Goal: Task Accomplishment & Management: Use online tool/utility

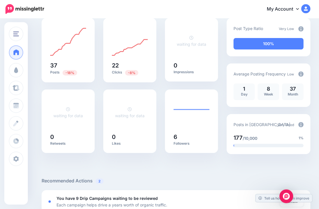
scroll to position [53, 0]
click at [12, 71] on span at bounding box center [15, 71] width 7 height 6
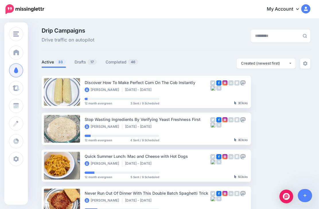
click at [83, 64] on link "Drafts 17" at bounding box center [86, 62] width 22 height 7
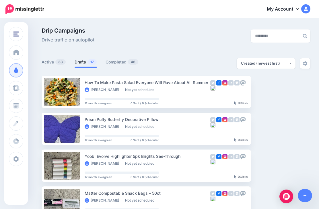
click at [268, 91] on link "Setup Campaign" at bounding box center [274, 92] width 39 height 10
click at [269, 89] on link "Setup Campaign" at bounding box center [274, 92] width 39 height 10
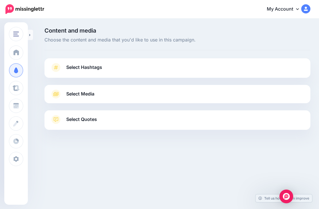
click at [132, 65] on link "Select Hashtags" at bounding box center [177, 70] width 254 height 15
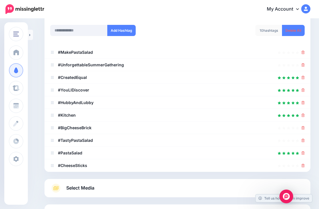
scroll to position [108, 0]
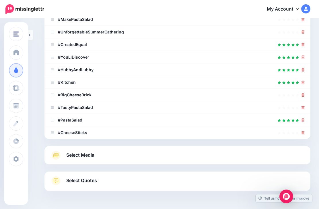
click at [208, 155] on link "Select Media" at bounding box center [177, 155] width 254 height 9
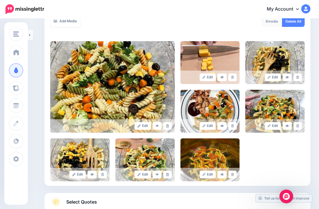
click at [234, 203] on link "Select Quotes" at bounding box center [177, 205] width 254 height 15
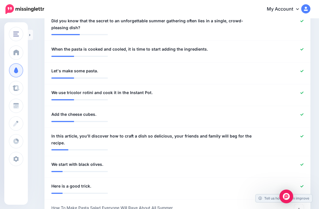
scroll to position [271, 0]
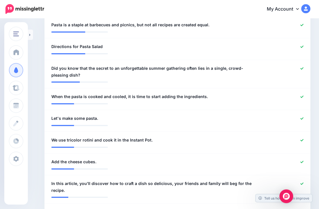
click at [37, 34] on div "Content and media Choose the content and media that you'd like to use in this c…" at bounding box center [159, 94] width 319 height 690
click at [32, 34] on link at bounding box center [30, 35] width 5 height 10
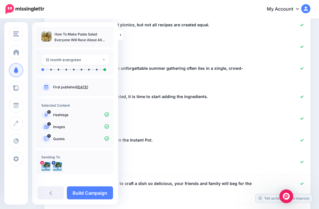
scroll to position [271, 0]
click at [83, 189] on link "Build Campaign" at bounding box center [90, 193] width 46 height 13
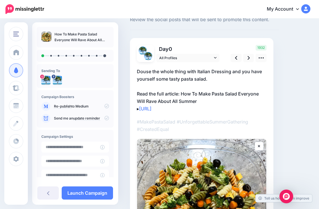
scroll to position [20, 0]
click at [247, 56] on icon at bounding box center [248, 58] width 2 height 6
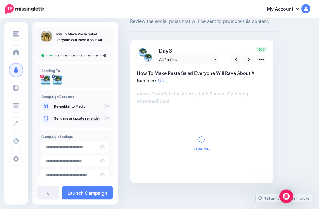
scroll to position [0, 0]
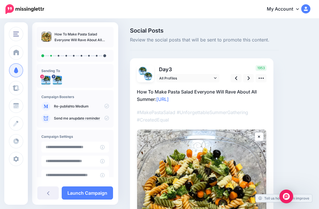
click at [244, 76] on link at bounding box center [248, 78] width 11 height 8
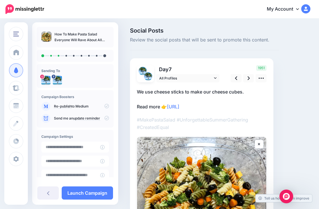
click at [246, 79] on link at bounding box center [248, 78] width 11 height 8
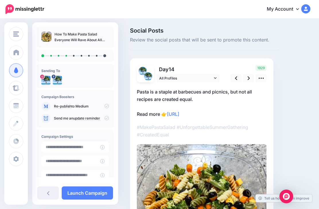
click at [265, 79] on link at bounding box center [260, 78] width 11 height 8
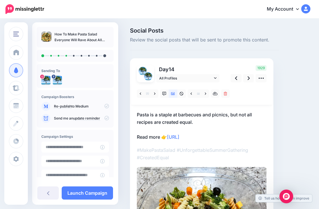
click at [236, 78] on icon at bounding box center [236, 78] width 2 height 6
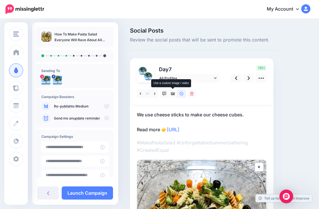
click at [173, 93] on icon at bounding box center [173, 94] width 4 height 4
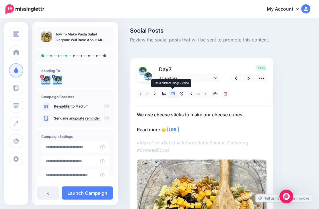
click at [205, 93] on icon at bounding box center [205, 94] width 1 height 2
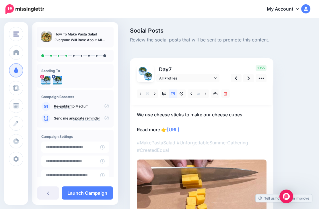
click at [237, 77] on link at bounding box center [235, 78] width 11 height 8
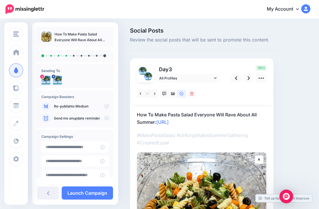
click at [241, 78] on link at bounding box center [235, 78] width 11 height 8
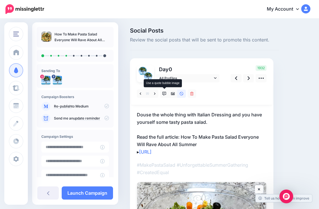
click at [165, 92] on icon at bounding box center [164, 94] width 4 height 4
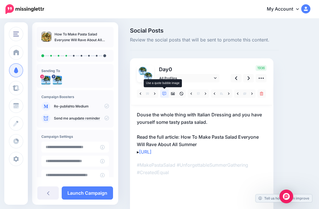
click at [173, 94] on icon at bounding box center [173, 94] width 4 height 3
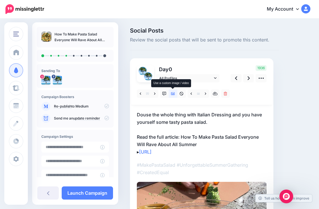
click at [203, 93] on link at bounding box center [205, 94] width 7 height 8
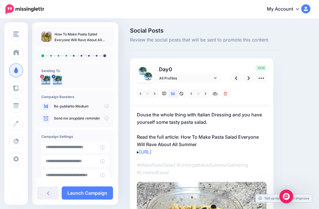
click at [205, 92] on icon at bounding box center [205, 94] width 1 height 4
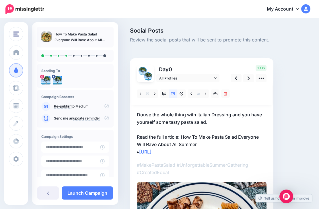
click at [205, 92] on icon at bounding box center [205, 94] width 1 height 4
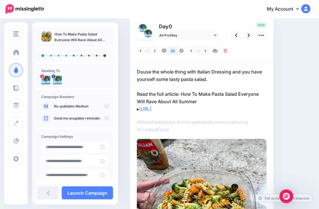
scroll to position [43, 0]
click at [205, 51] on icon at bounding box center [205, 51] width 1 height 4
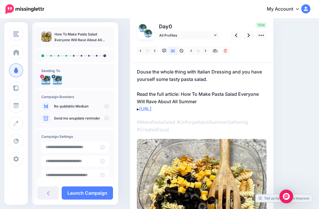
click at [191, 51] on icon at bounding box center [190, 51] width 1 height 4
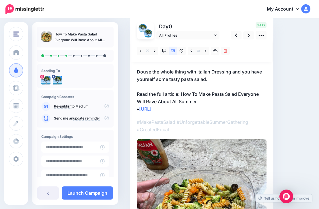
click at [248, 38] on icon at bounding box center [248, 35] width 2 height 6
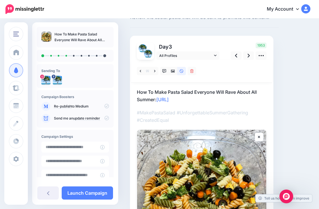
click at [249, 57] on icon at bounding box center [248, 56] width 2 height 6
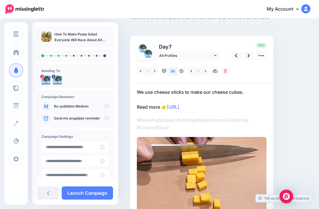
click at [250, 56] on link at bounding box center [248, 56] width 11 height 8
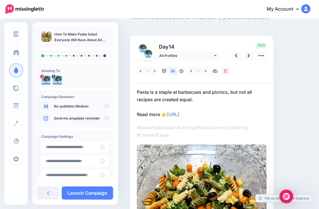
click at [243, 59] on link at bounding box center [248, 56] width 11 height 8
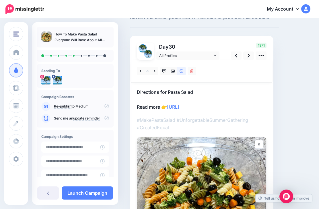
click at [246, 55] on link at bounding box center [248, 56] width 11 height 8
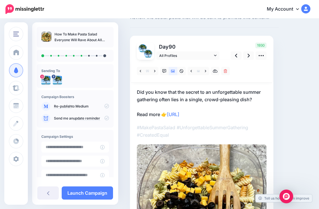
click at [249, 55] on icon at bounding box center [248, 56] width 2 height 4
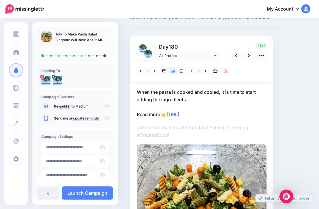
click at [203, 71] on link at bounding box center [205, 71] width 7 height 8
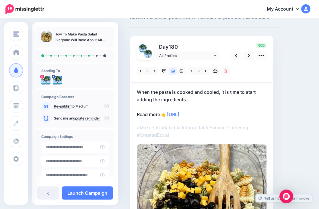
click at [205, 71] on icon at bounding box center [205, 71] width 1 height 4
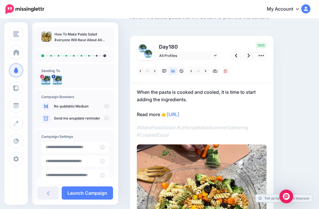
click at [205, 70] on icon at bounding box center [205, 71] width 1 height 4
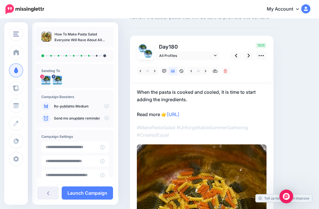
click at [205, 72] on icon at bounding box center [205, 71] width 1 height 4
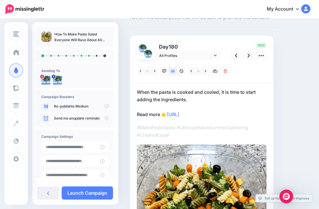
click at [191, 72] on icon at bounding box center [190, 71] width 1 height 4
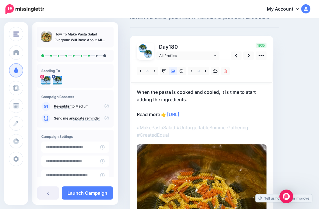
click at [248, 57] on icon at bounding box center [248, 56] width 2 height 4
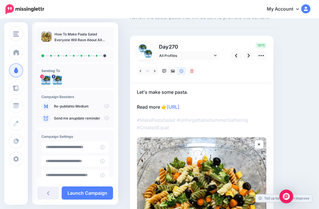
click at [246, 55] on link at bounding box center [248, 56] width 11 height 8
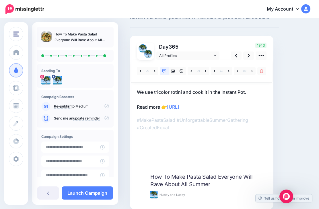
click at [247, 55] on link at bounding box center [248, 56] width 11 height 8
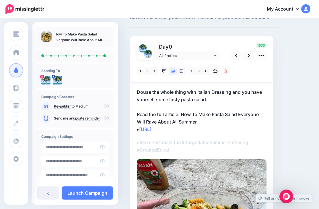
click at [86, 200] on link "Launch Campaign" at bounding box center [87, 193] width 51 height 13
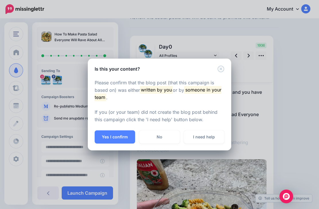
click at [115, 144] on button "Yes I confirm" at bounding box center [115, 137] width 40 height 13
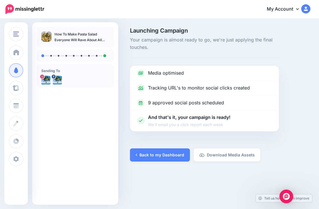
click at [159, 153] on link "Back to my Dashboard" at bounding box center [160, 155] width 60 height 13
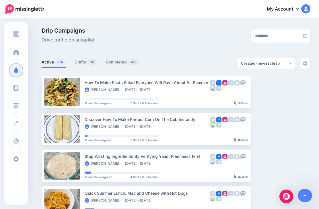
click at [19, 32] on img "button" at bounding box center [16, 34] width 6 height 5
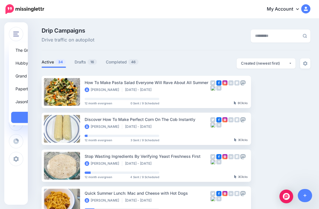
click at [25, 78] on link "Grand Protector" at bounding box center [44, 75] width 66 height 11
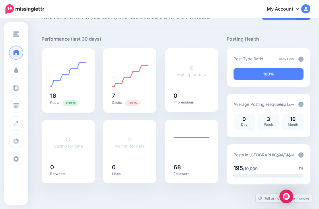
scroll to position [27, 0]
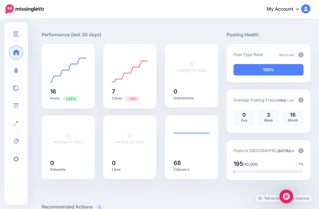
click at [16, 73] on span at bounding box center [15, 71] width 7 height 6
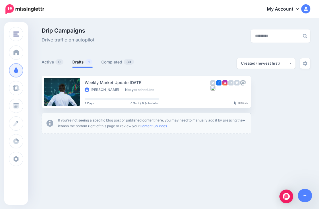
click at [272, 89] on link "Setup Campaign" at bounding box center [274, 92] width 39 height 10
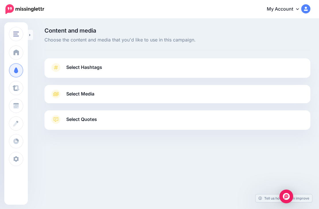
click at [166, 70] on link "Select Hashtags" at bounding box center [177, 70] width 254 height 15
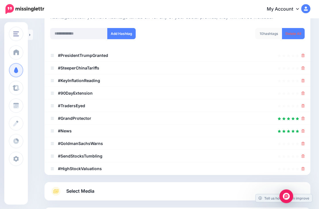
scroll to position [74, 0]
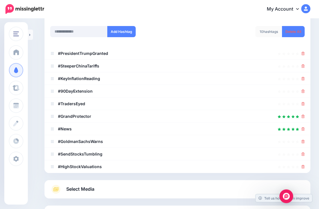
click at [129, 186] on link "Select Media" at bounding box center [177, 189] width 254 height 9
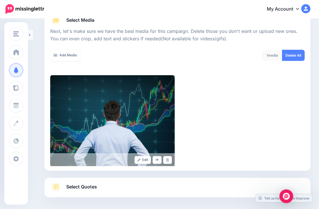
scroll to position [74, 0]
click at [148, 189] on link "Select Quotes" at bounding box center [177, 190] width 254 height 15
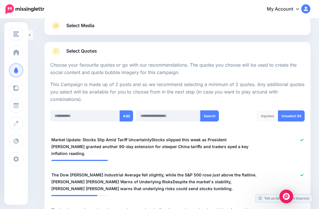
scroll to position [69, 0]
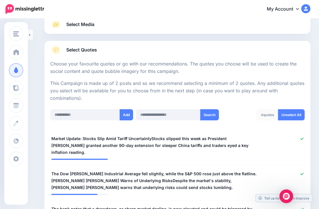
click at [32, 35] on link at bounding box center [30, 35] width 5 height 10
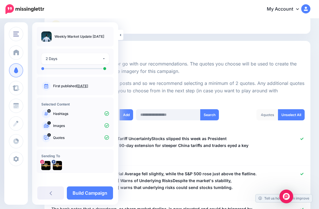
click at [97, 200] on link "Build Campaign" at bounding box center [90, 193] width 46 height 13
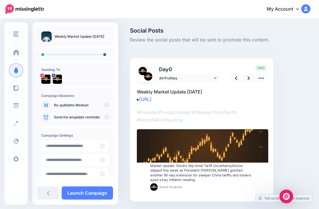
click at [247, 78] on icon at bounding box center [248, 78] width 2 height 6
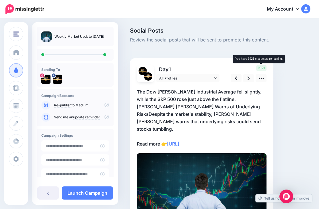
click at [262, 71] on span "1921" at bounding box center [261, 68] width 10 height 6
click at [263, 76] on icon at bounding box center [261, 78] width 6 height 6
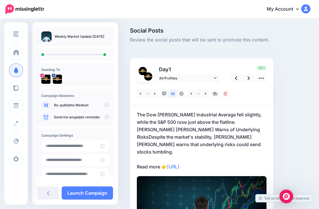
click at [153, 93] on link at bounding box center [154, 94] width 7 height 8
click at [155, 94] on icon at bounding box center [154, 94] width 1 height 4
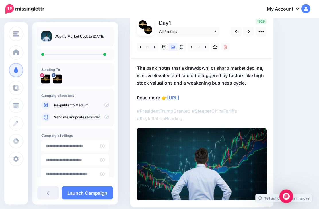
scroll to position [46, 0]
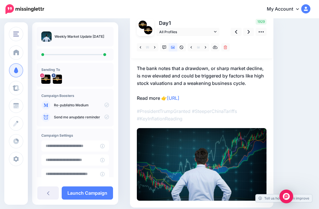
click at [89, 200] on link "Launch Campaign" at bounding box center [87, 193] width 51 height 13
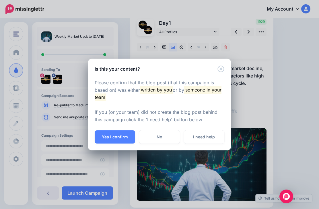
click at [121, 144] on button "Yes I confirm" at bounding box center [115, 137] width 40 height 13
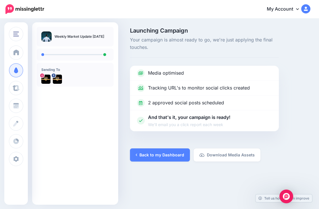
click at [162, 149] on link "Back to my Dashboard" at bounding box center [160, 155] width 60 height 13
click at [166, 154] on link "Back to my Dashboard" at bounding box center [160, 155] width 60 height 13
